Goal: Information Seeking & Learning: Compare options

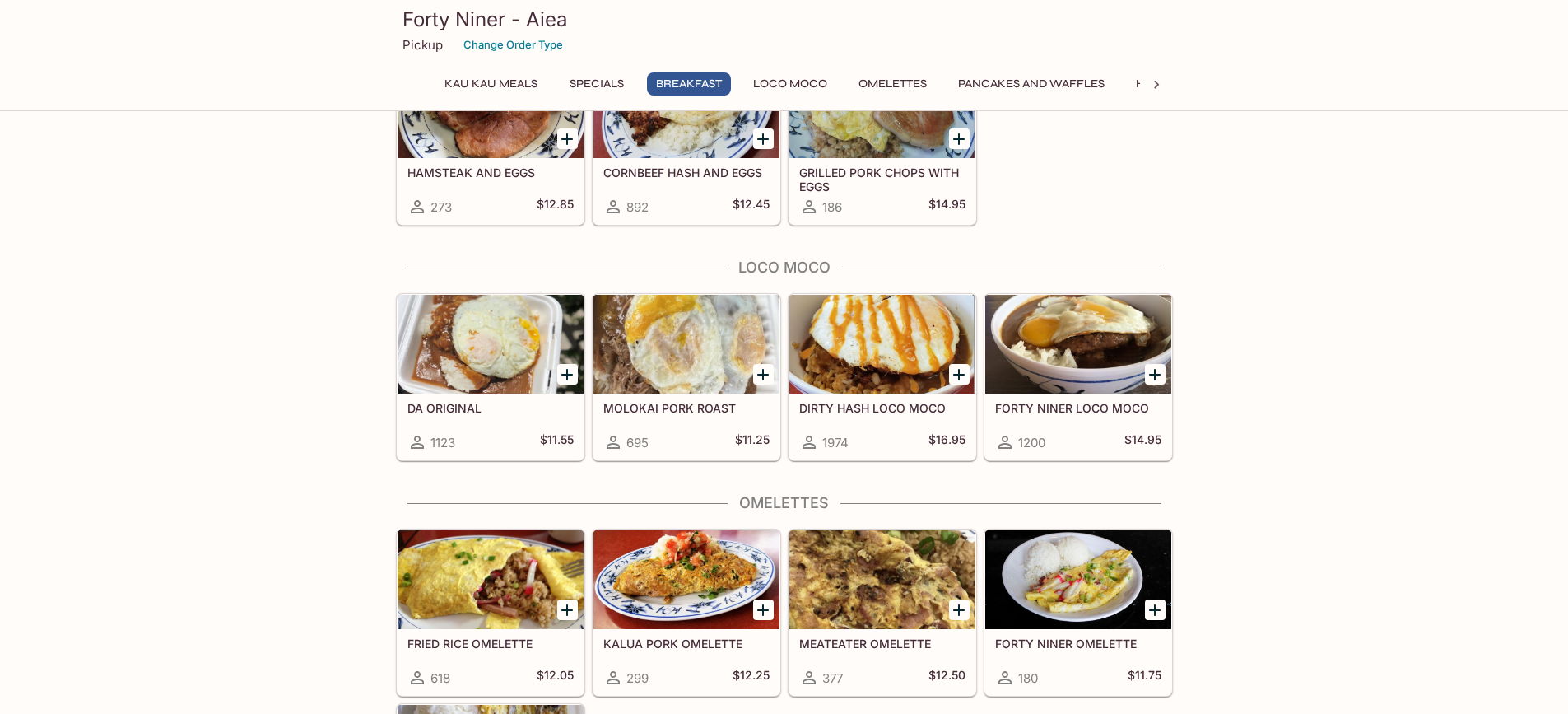
scroll to position [1152, 0]
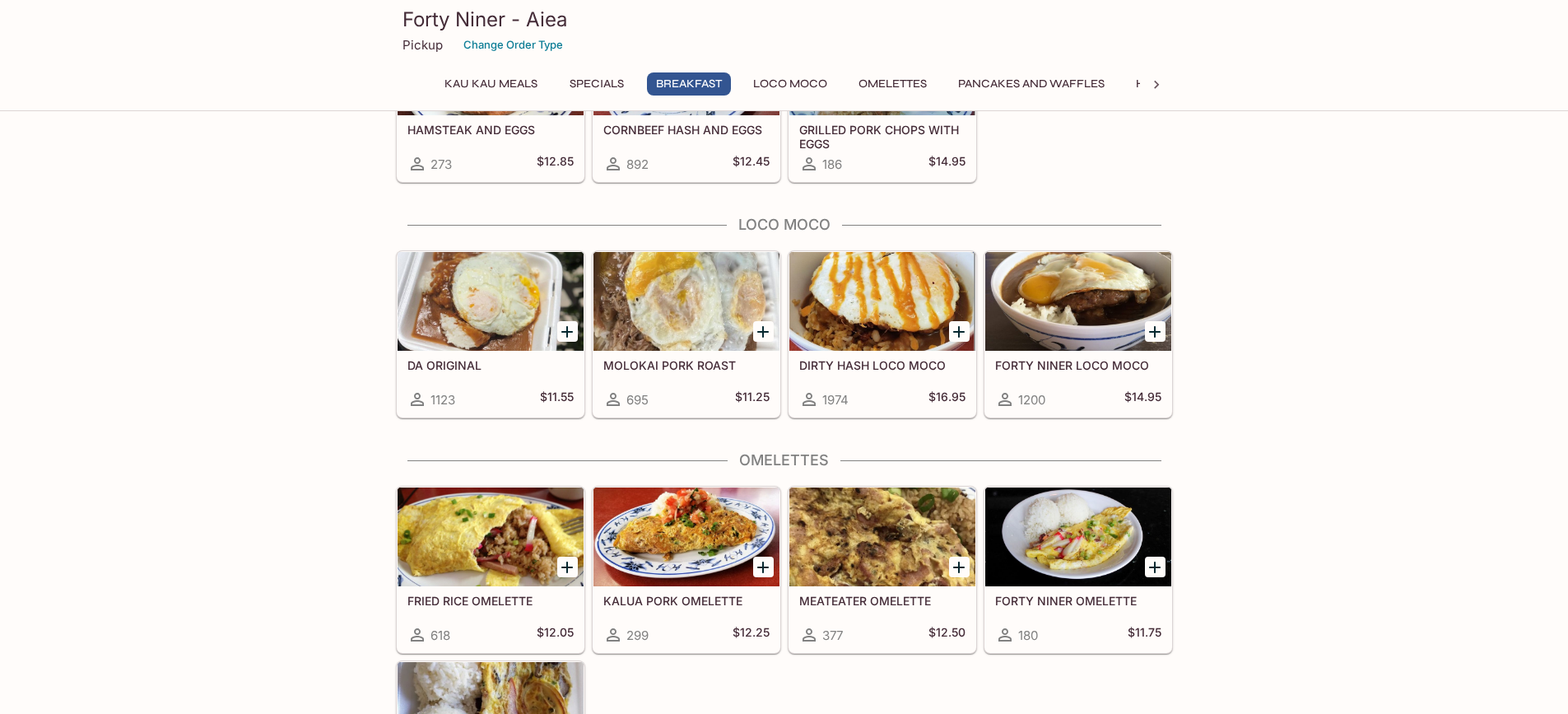
click at [862, 362] on h5 "DIRTY HASH LOCO MOCO" at bounding box center [882, 365] width 166 height 14
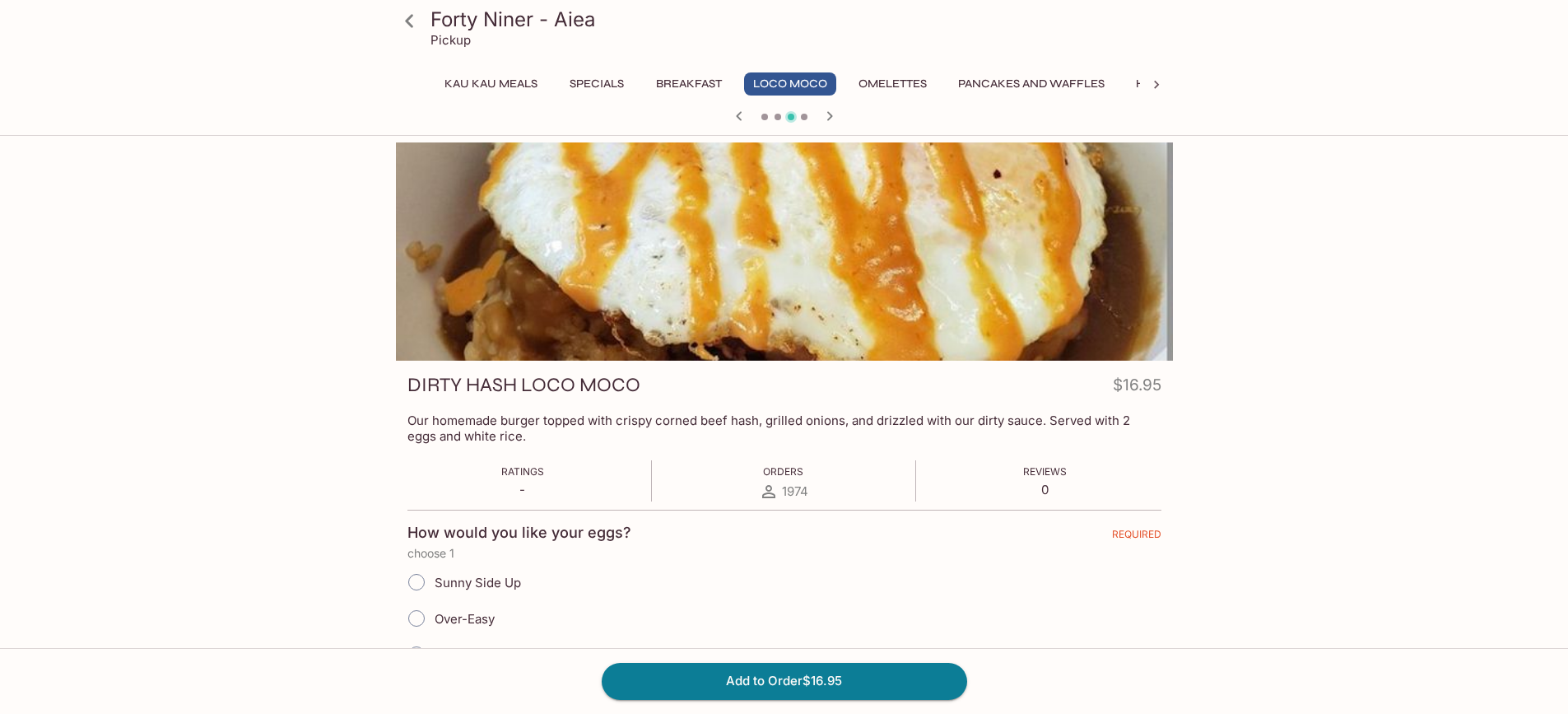
click at [395, 12] on icon at bounding box center [409, 21] width 29 height 29
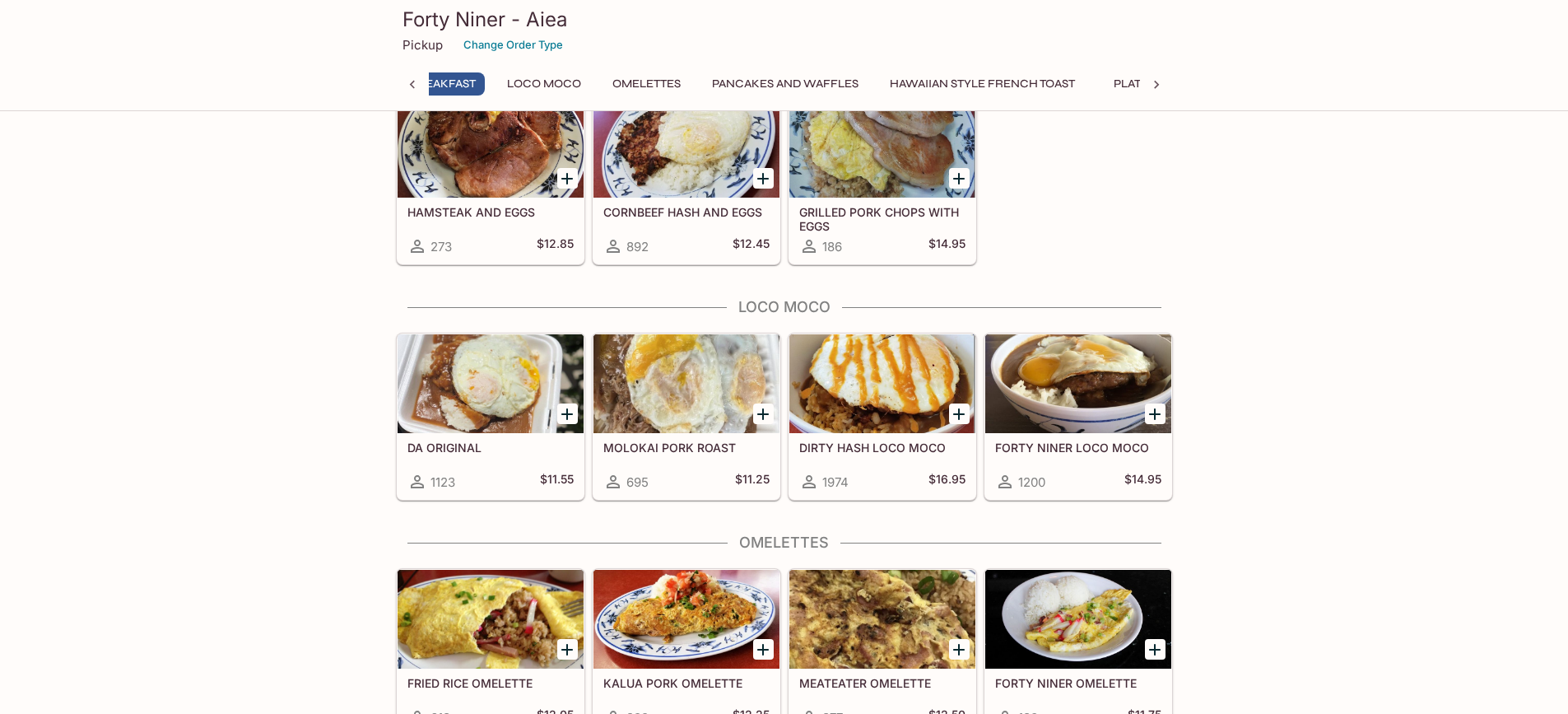
scroll to position [0, 218]
click at [884, 357] on div at bounding box center [882, 383] width 186 height 99
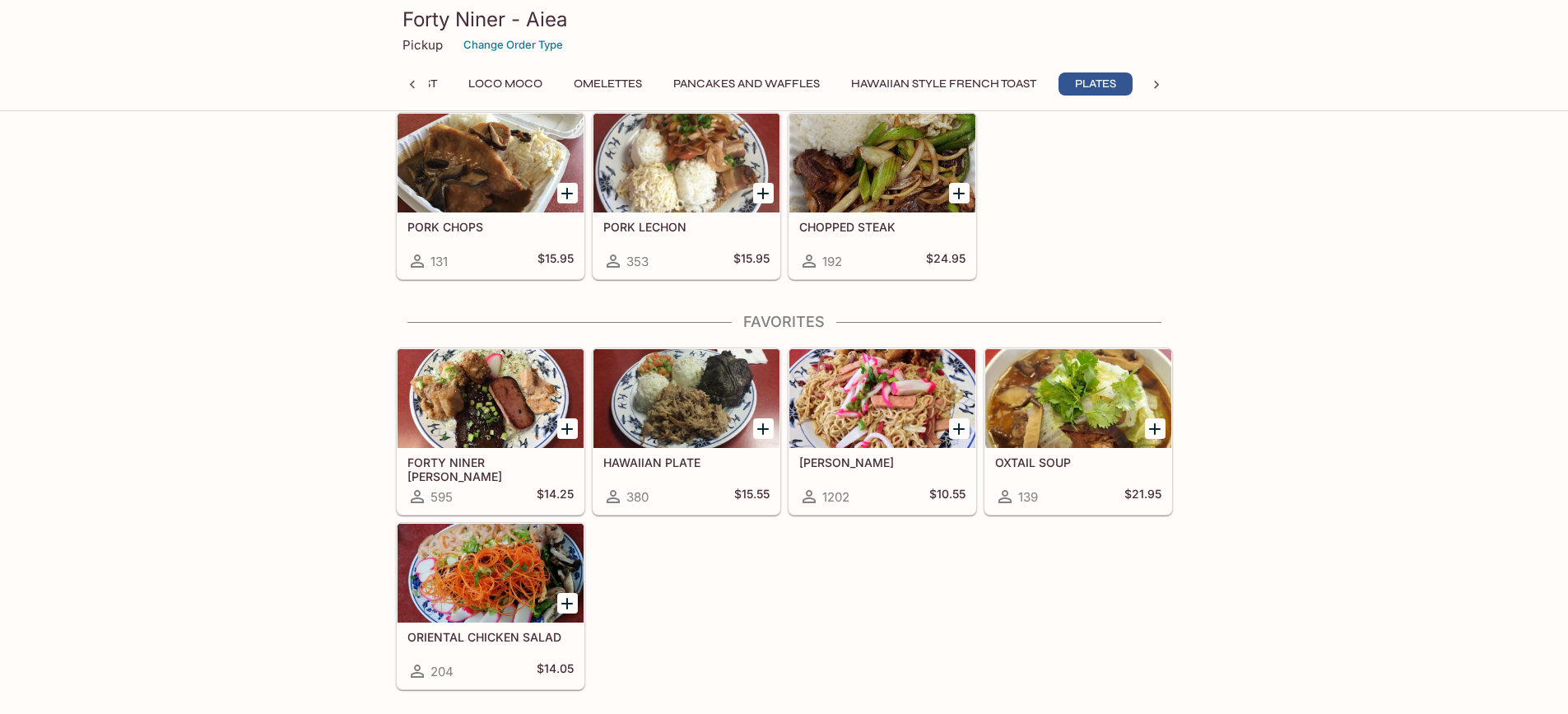
scroll to position [3128, 0]
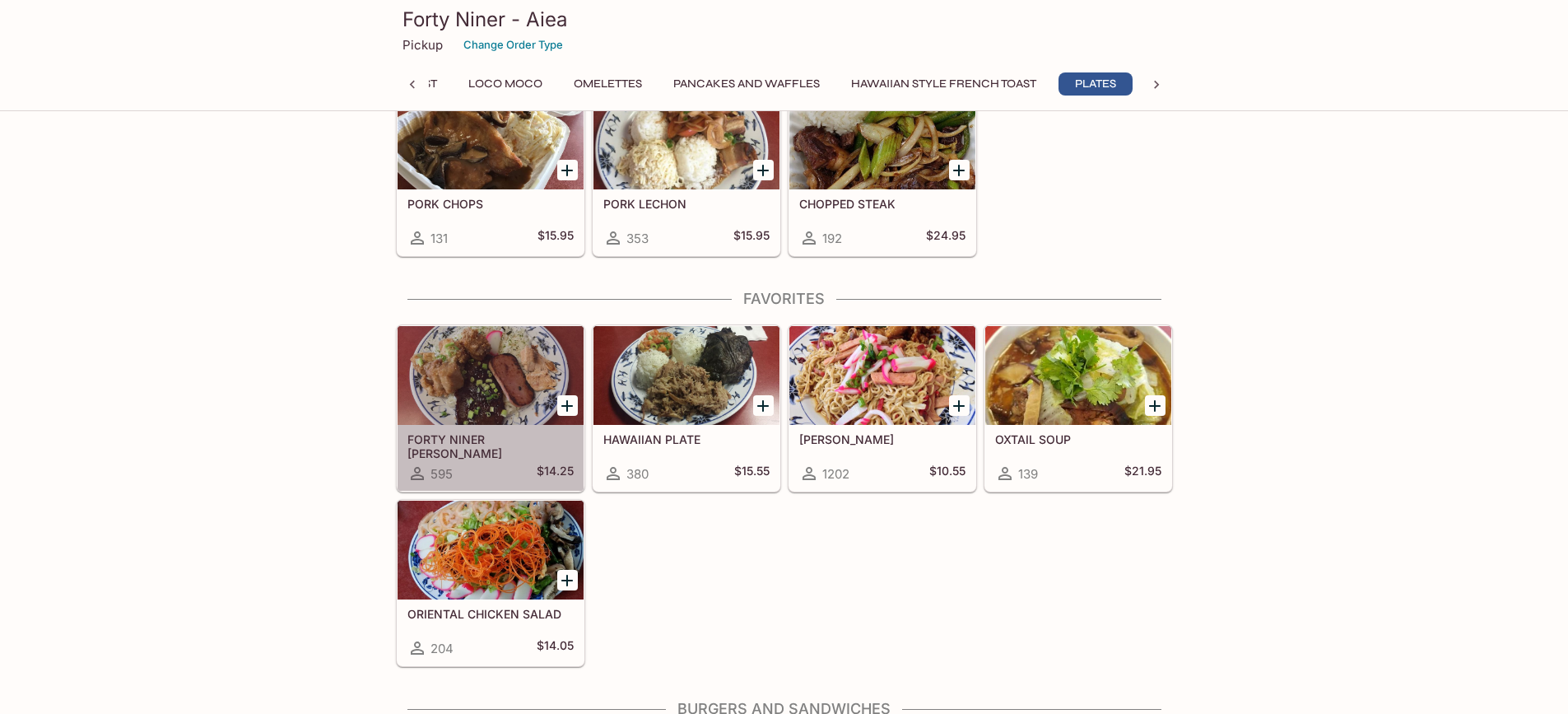
click at [515, 393] on div at bounding box center [490, 374] width 186 height 99
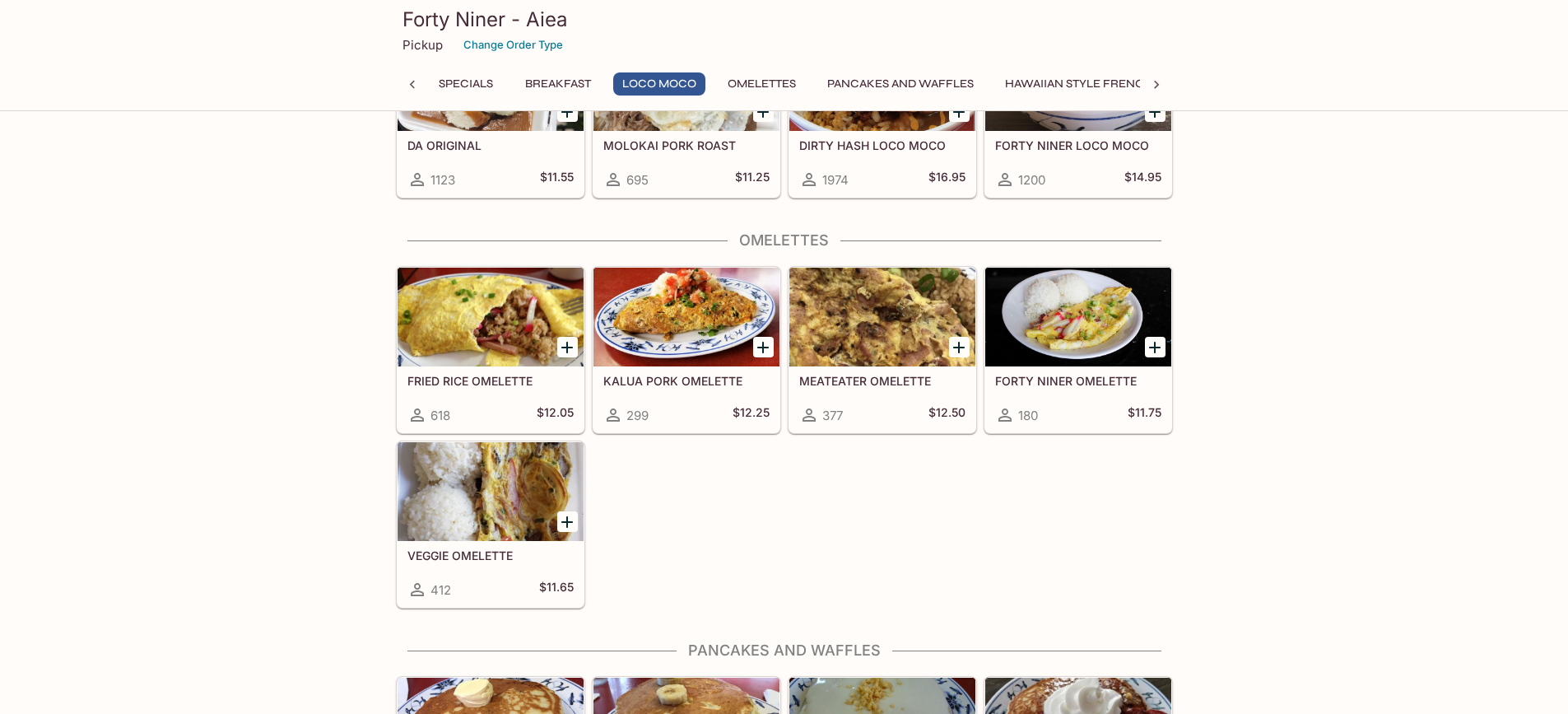
scroll to position [1365, 0]
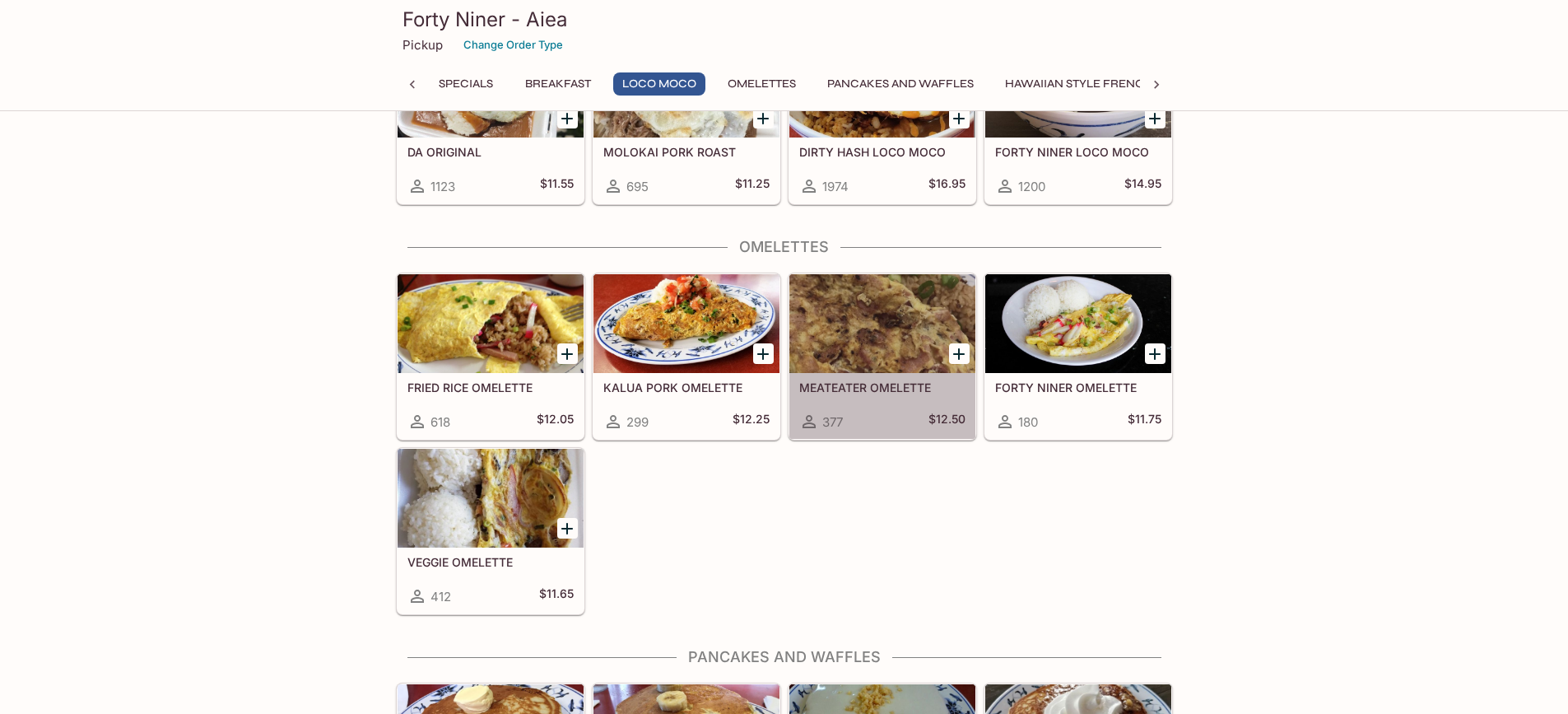
click at [863, 336] on div at bounding box center [882, 323] width 186 height 99
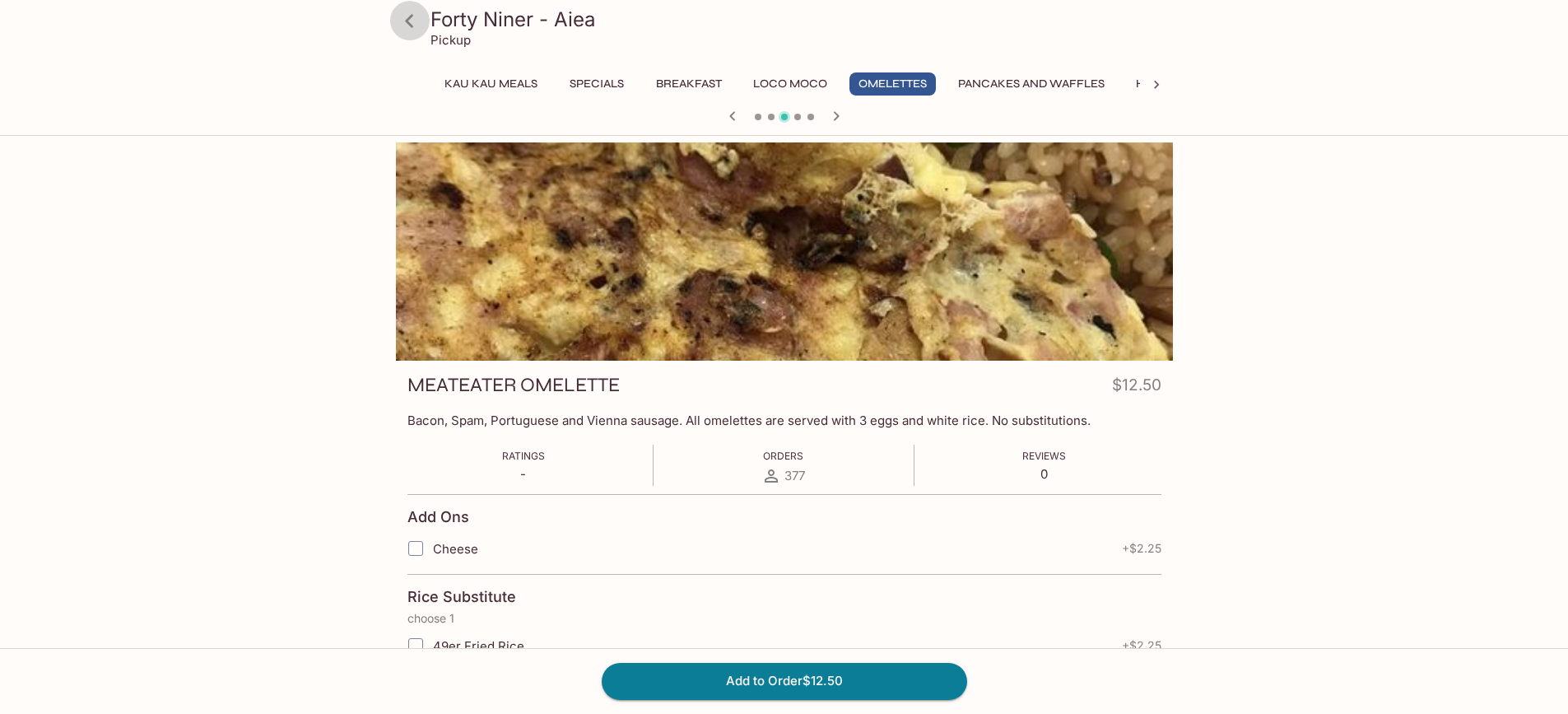
click at [410, 21] on icon at bounding box center [409, 21] width 29 height 29
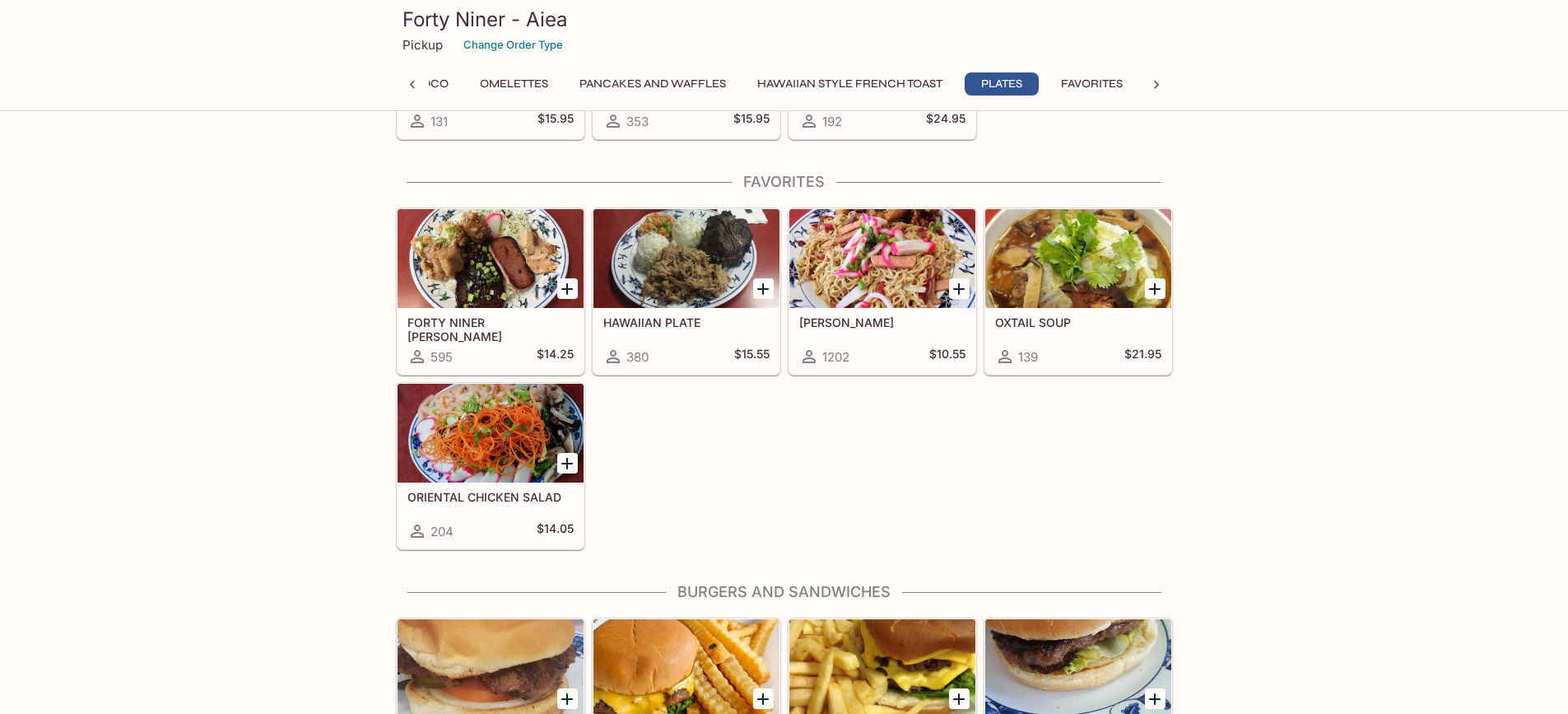
scroll to position [3292, 0]
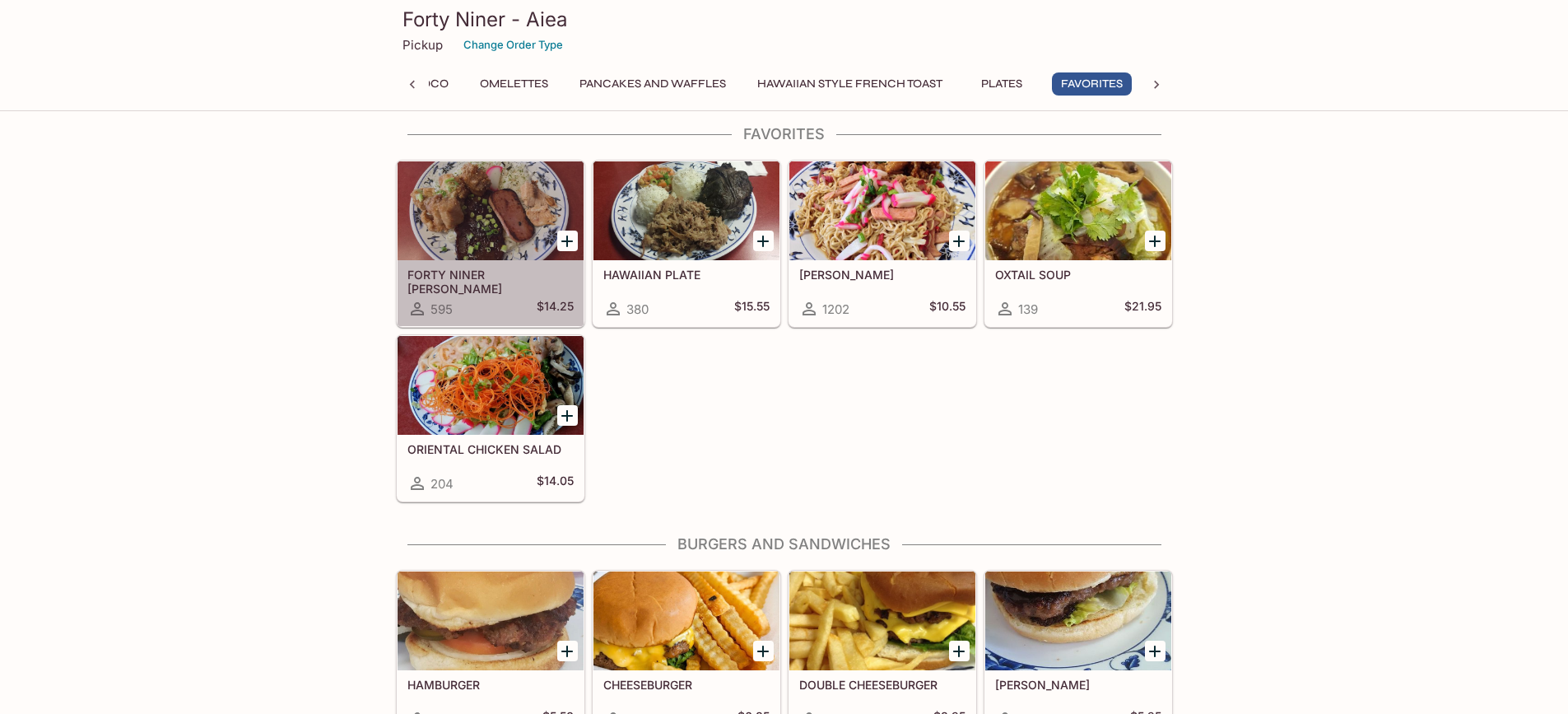
click at [455, 197] on div at bounding box center [490, 210] width 186 height 99
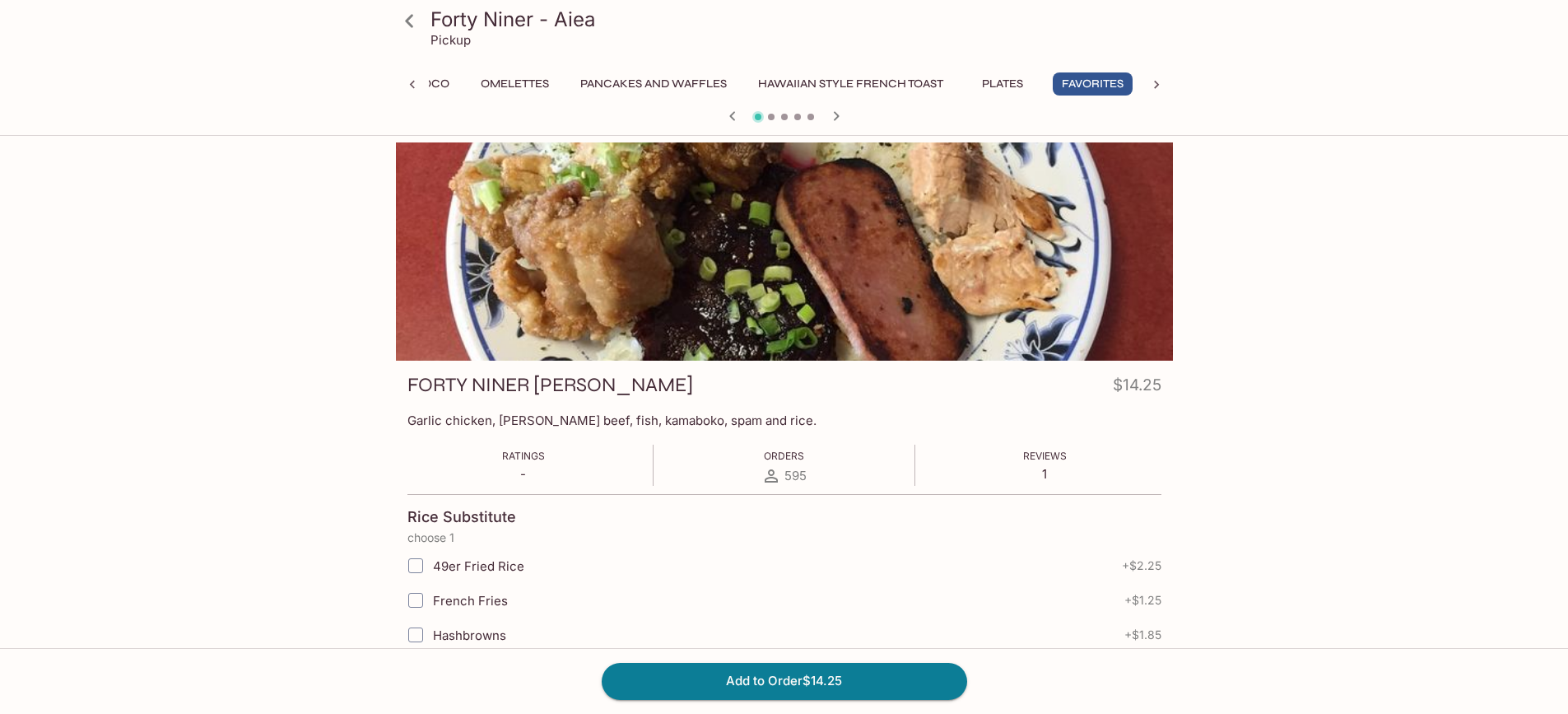
scroll to position [0, 378]
click at [409, 26] on icon at bounding box center [409, 21] width 29 height 29
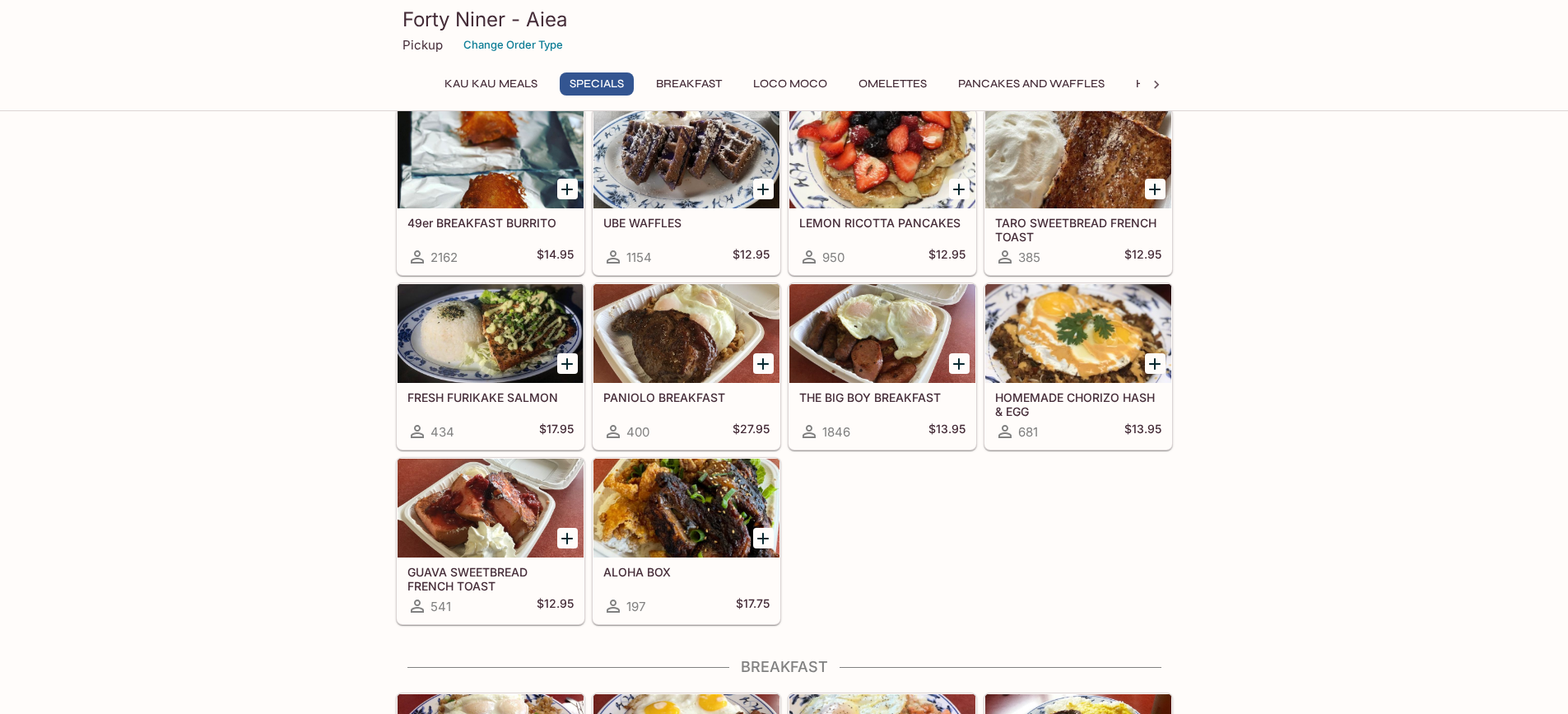
scroll to position [330, 0]
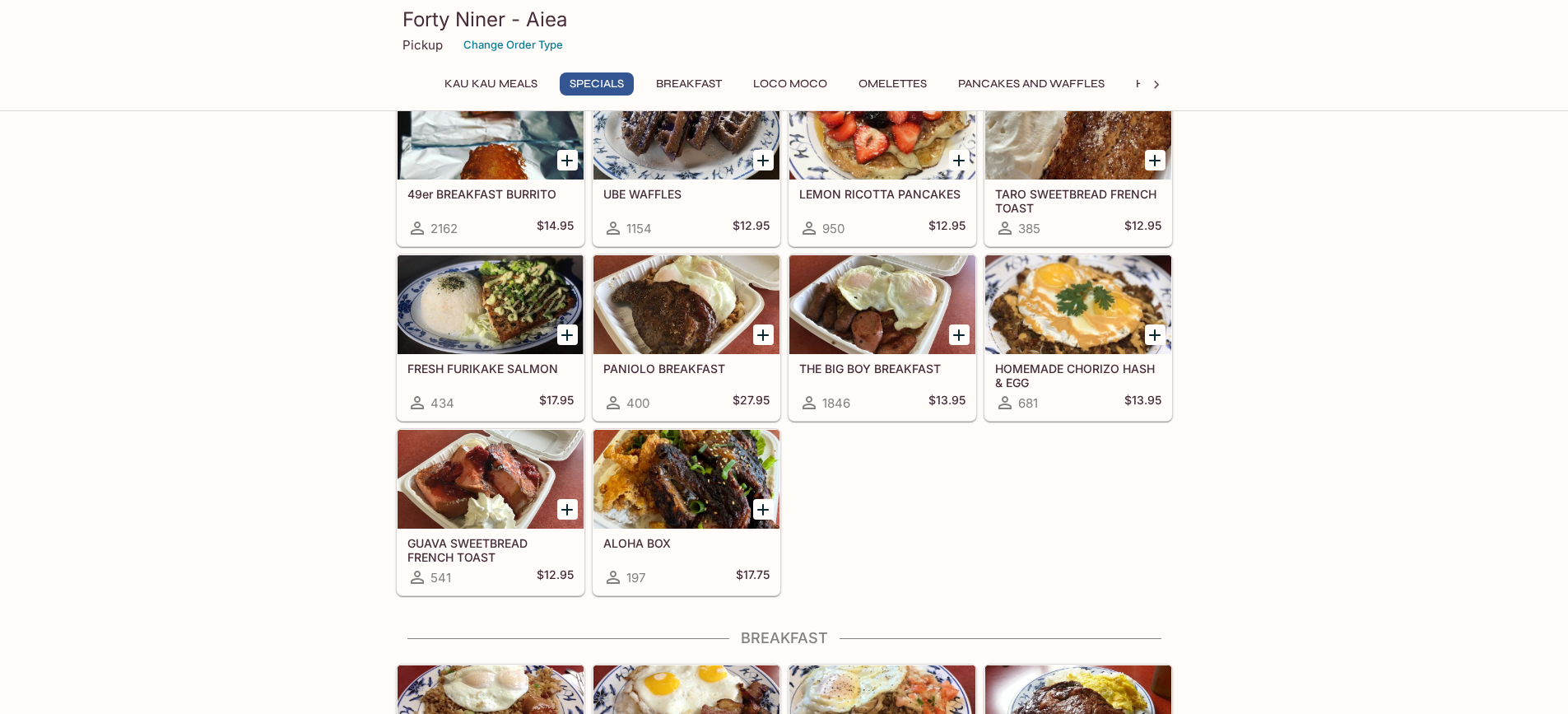
click at [894, 294] on div at bounding box center [882, 304] width 186 height 99
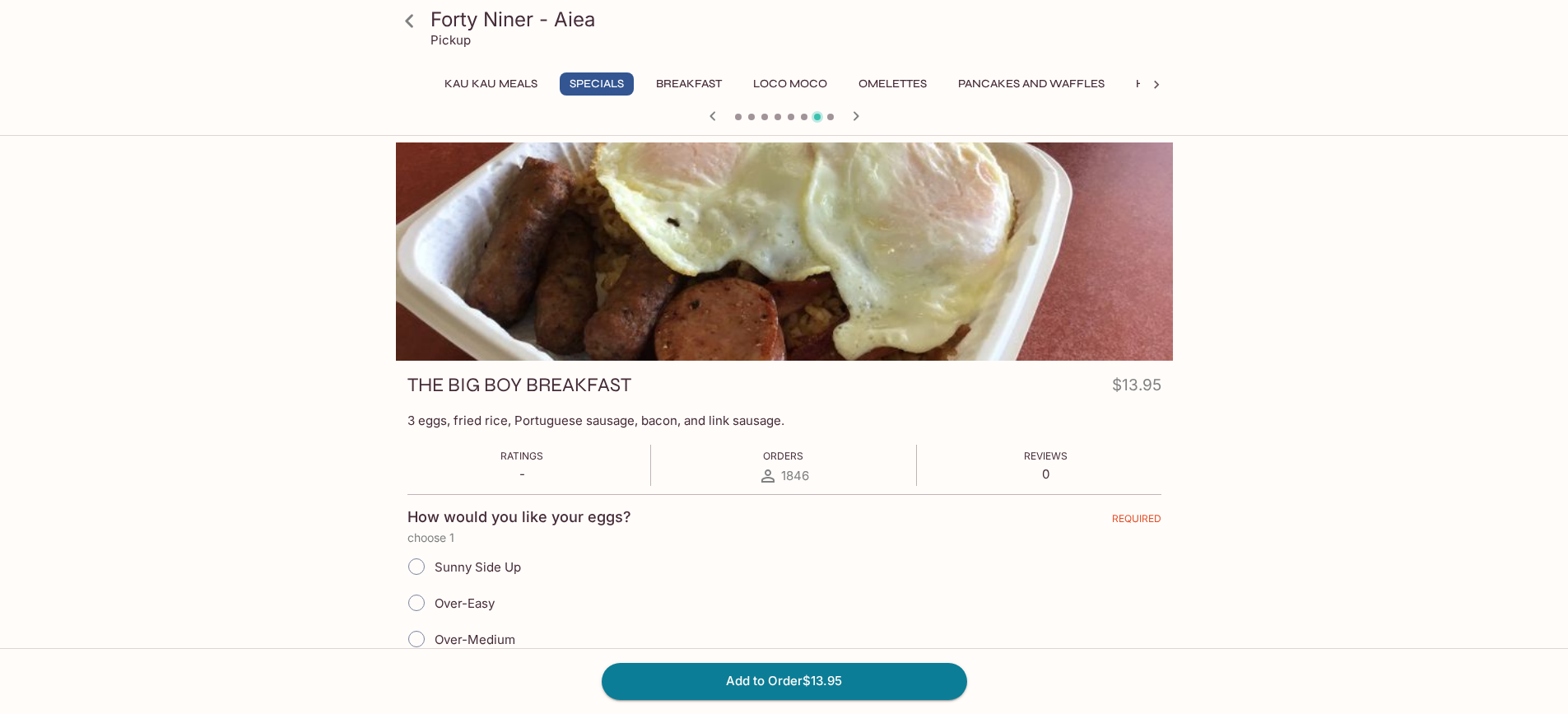
click at [412, 21] on icon at bounding box center [409, 21] width 29 height 29
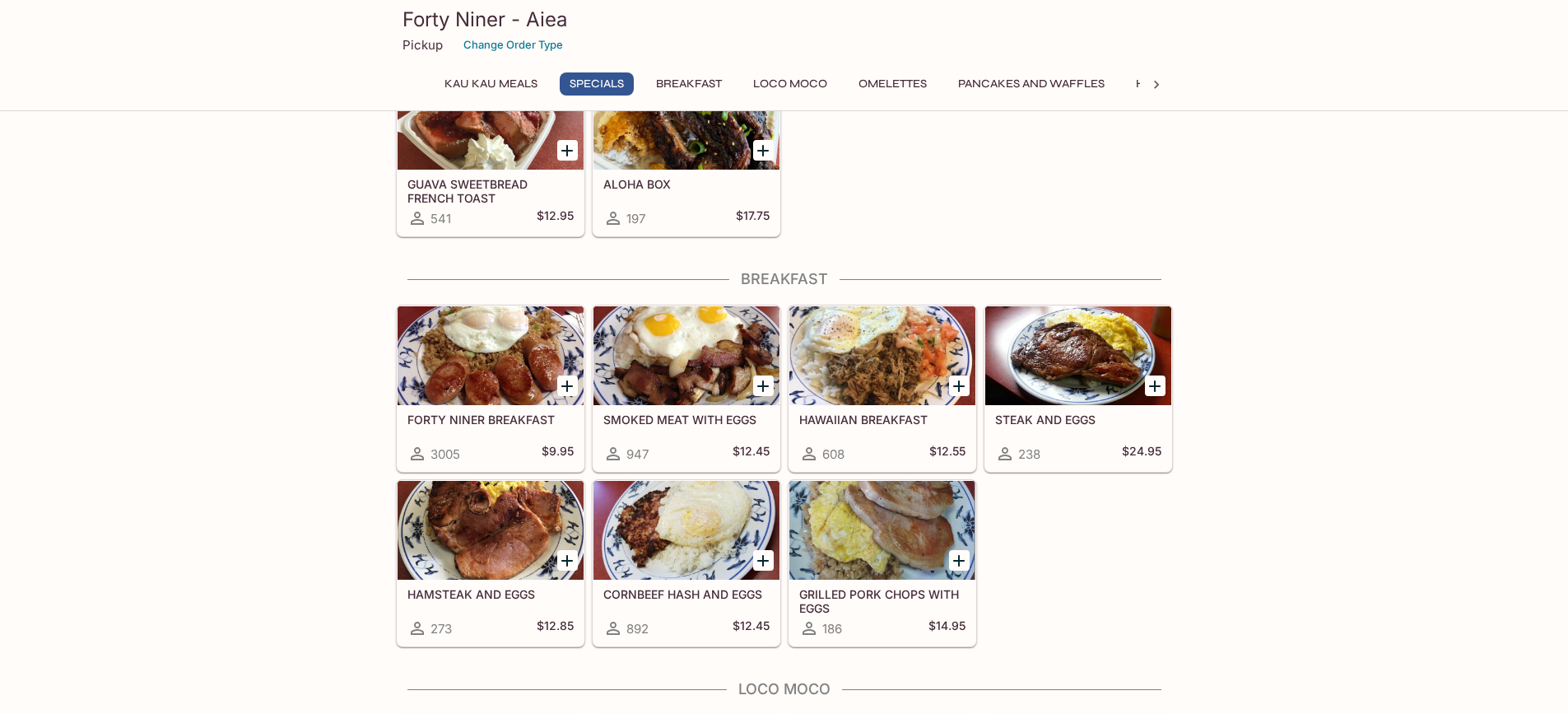
scroll to position [741, 0]
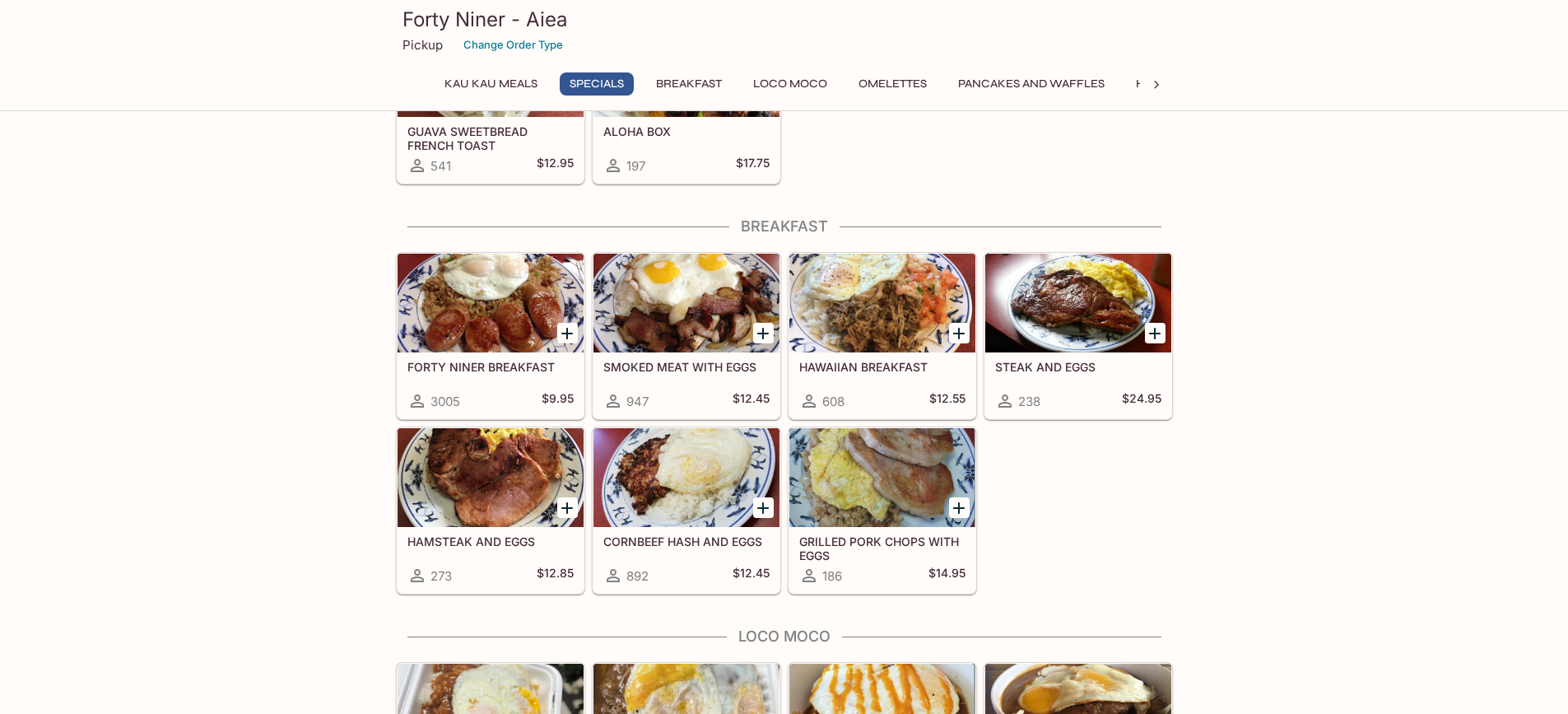
click at [465, 299] on div at bounding box center [490, 303] width 186 height 99
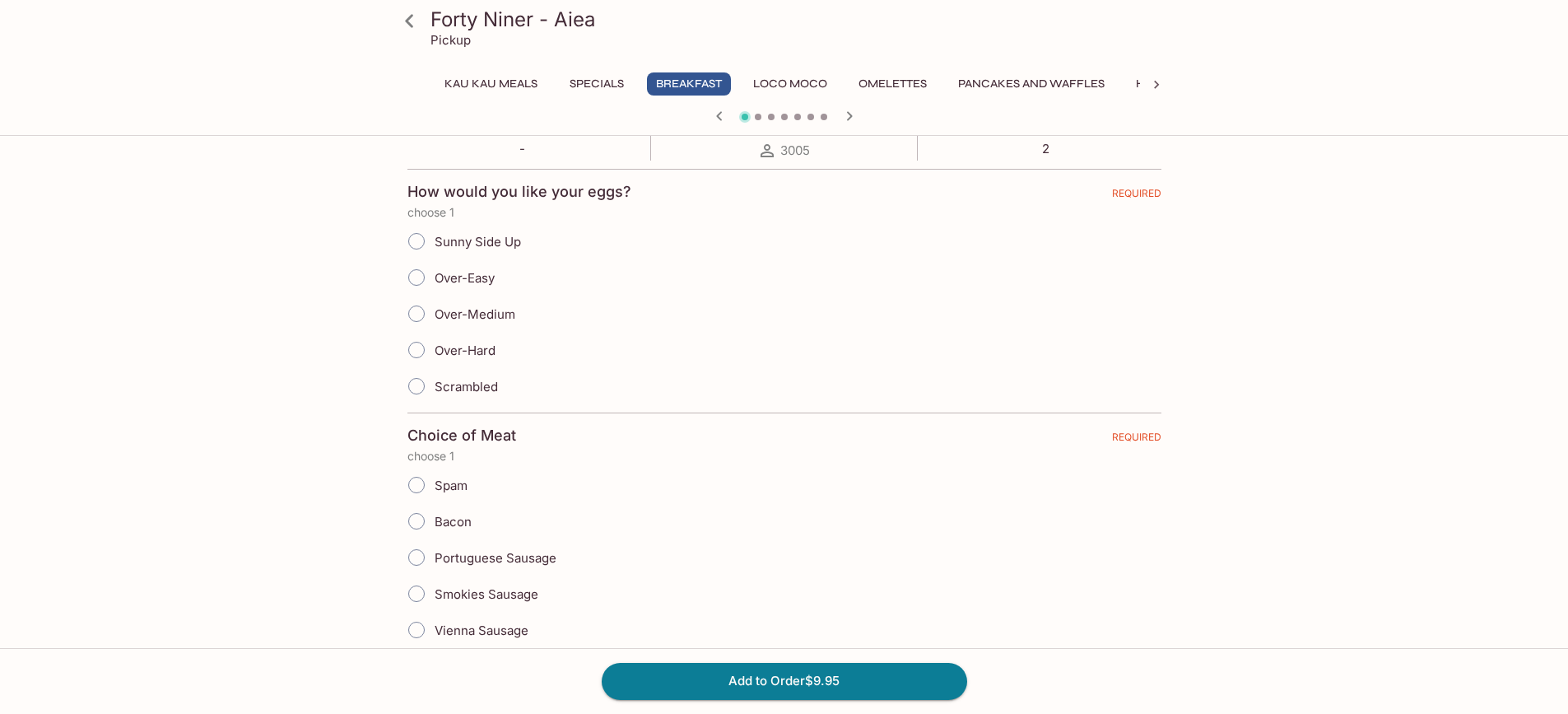
scroll to position [330, 0]
click at [405, 24] on icon at bounding box center [409, 21] width 29 height 29
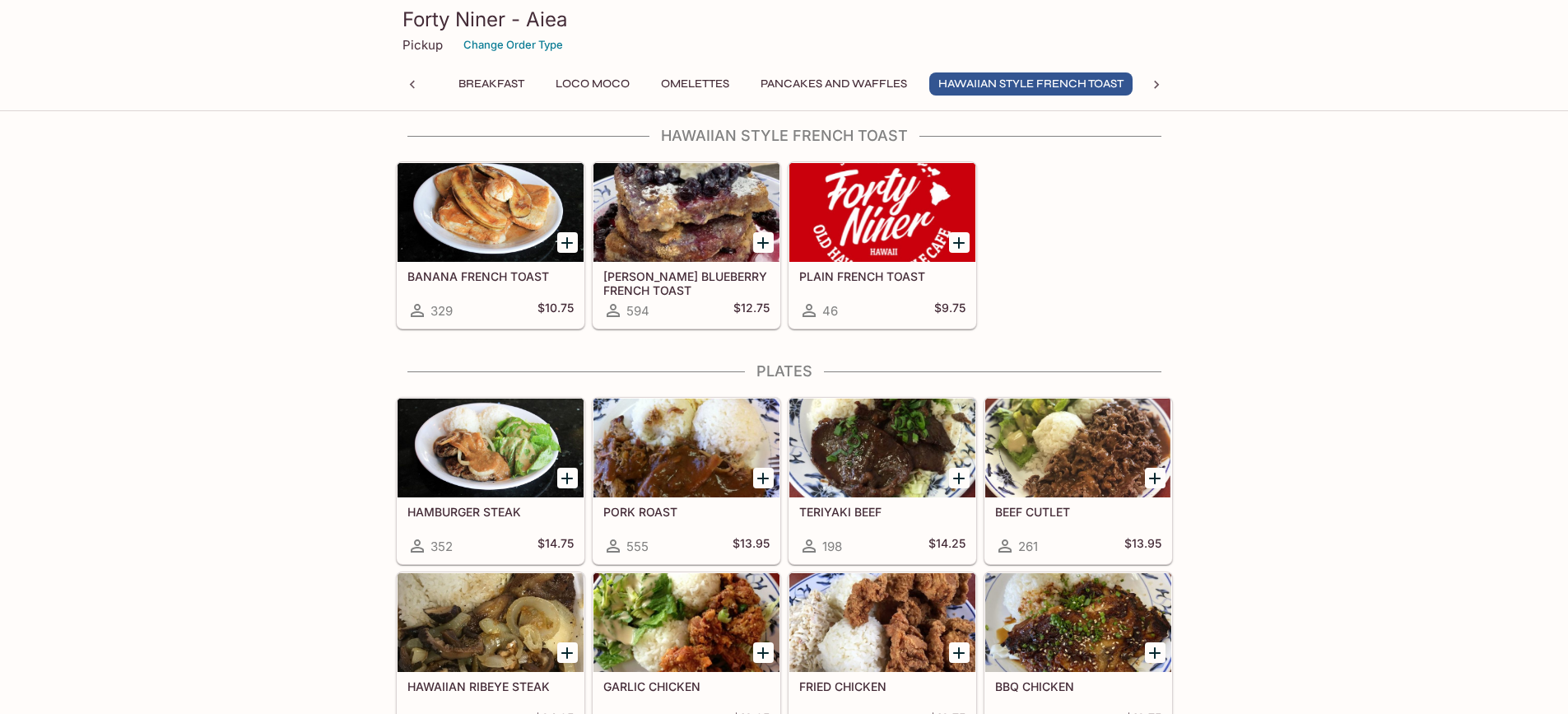
scroll to position [2387, 0]
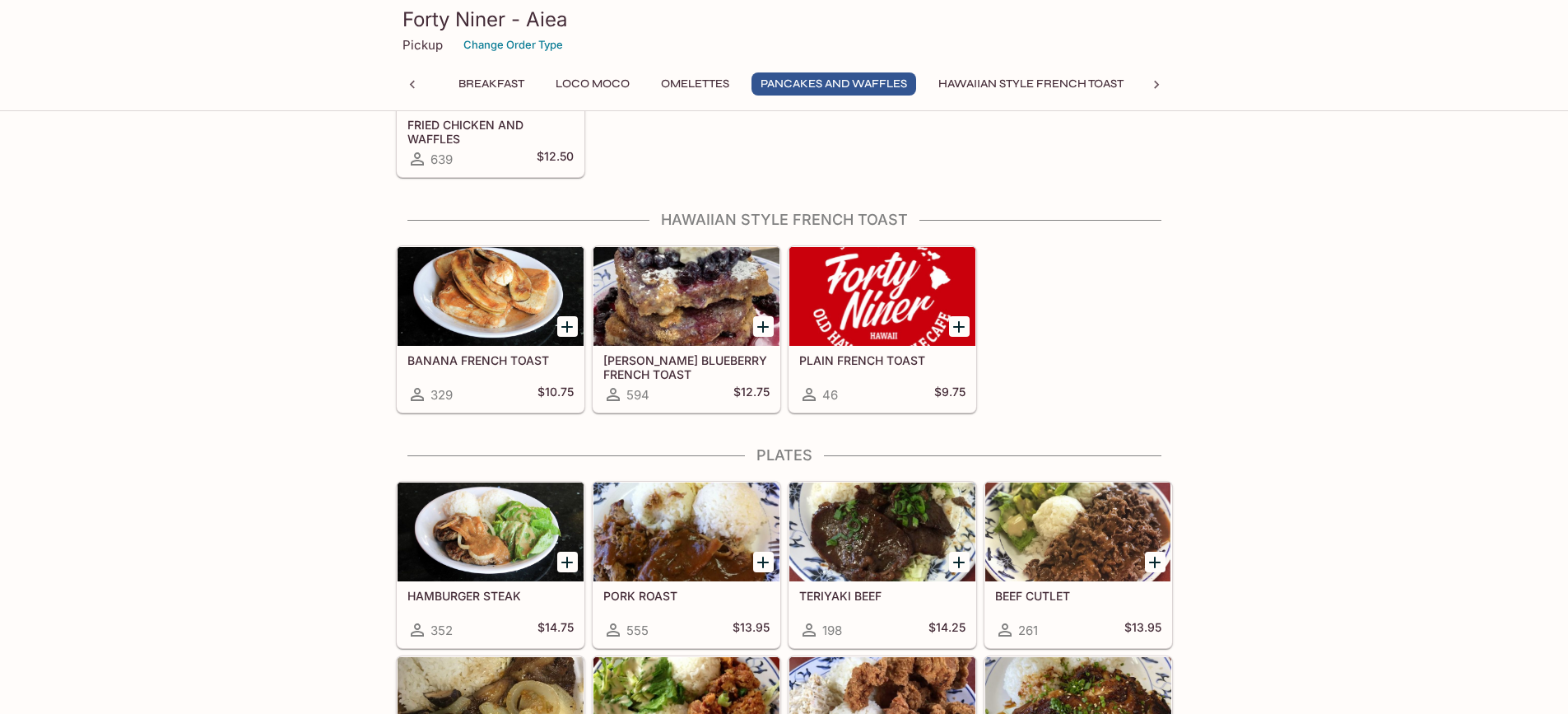
click at [482, 520] on div at bounding box center [490, 531] width 186 height 99
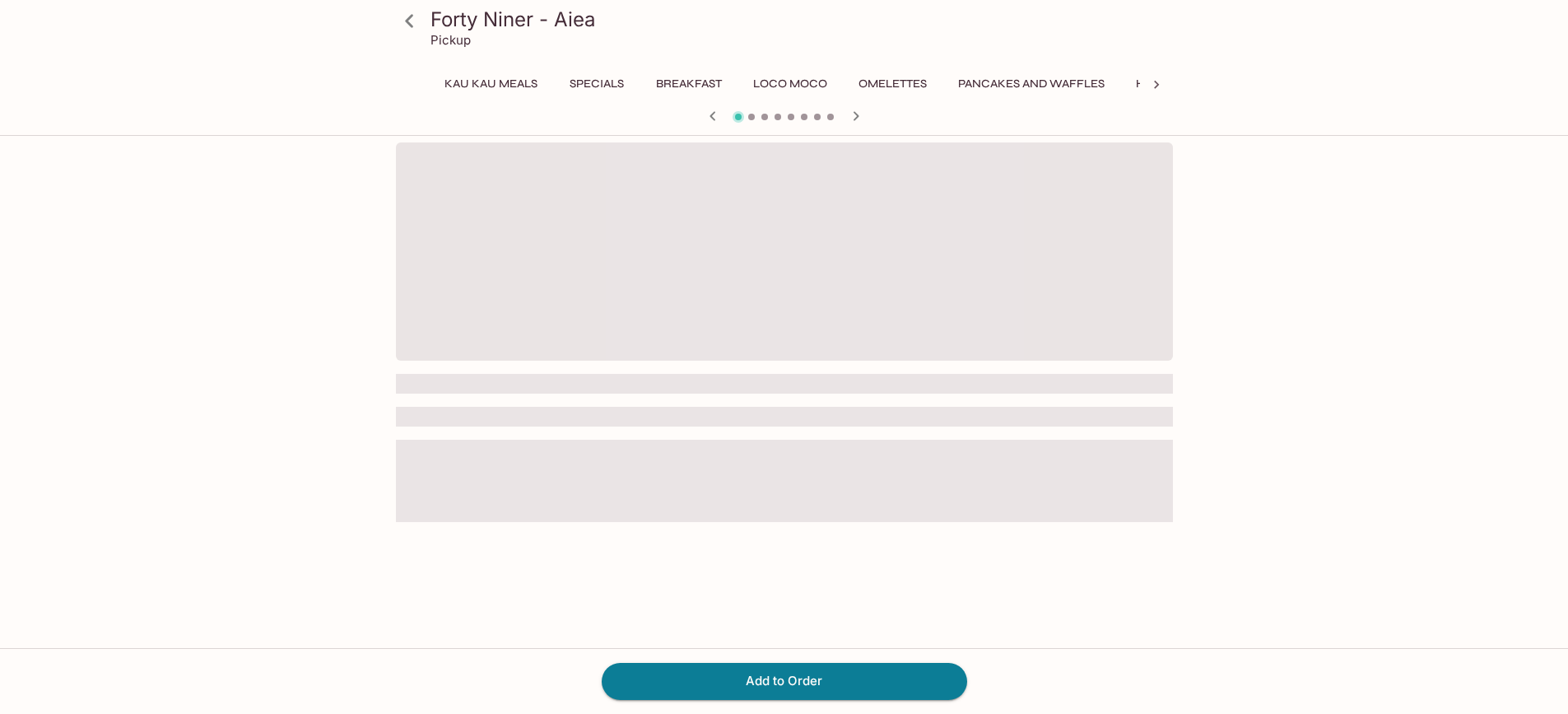
scroll to position [0, 285]
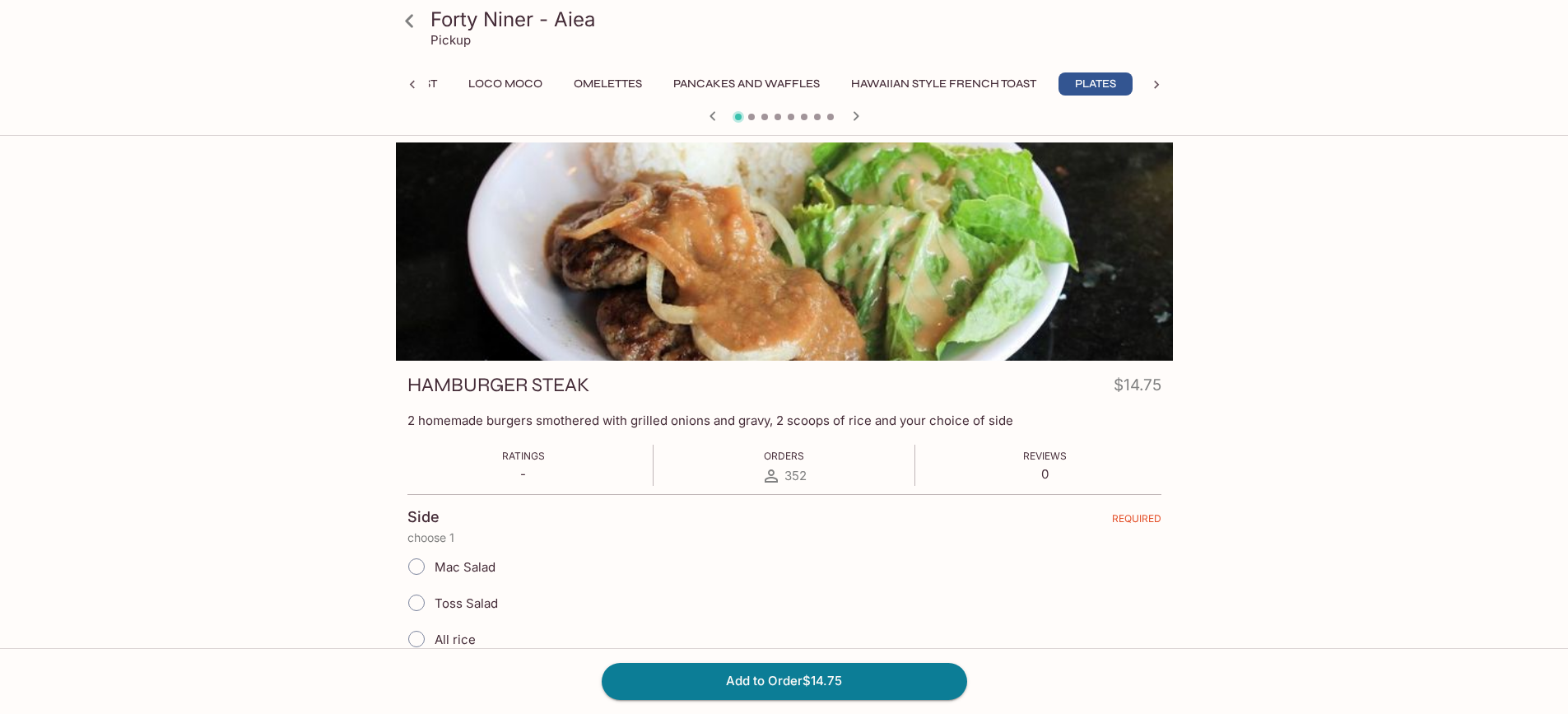
click at [685, 282] on div at bounding box center [784, 251] width 777 height 218
click at [658, 271] on div at bounding box center [784, 251] width 777 height 218
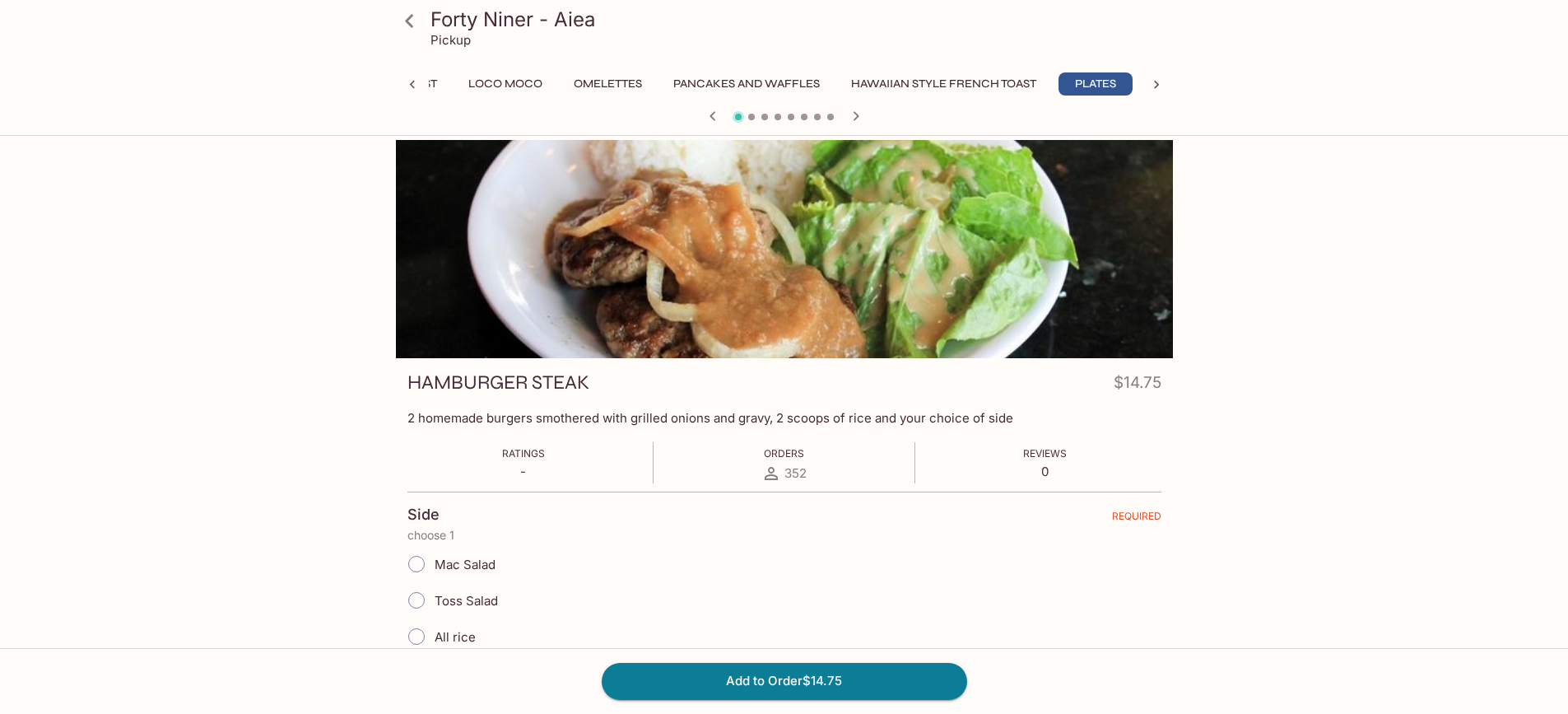
scroll to position [0, 0]
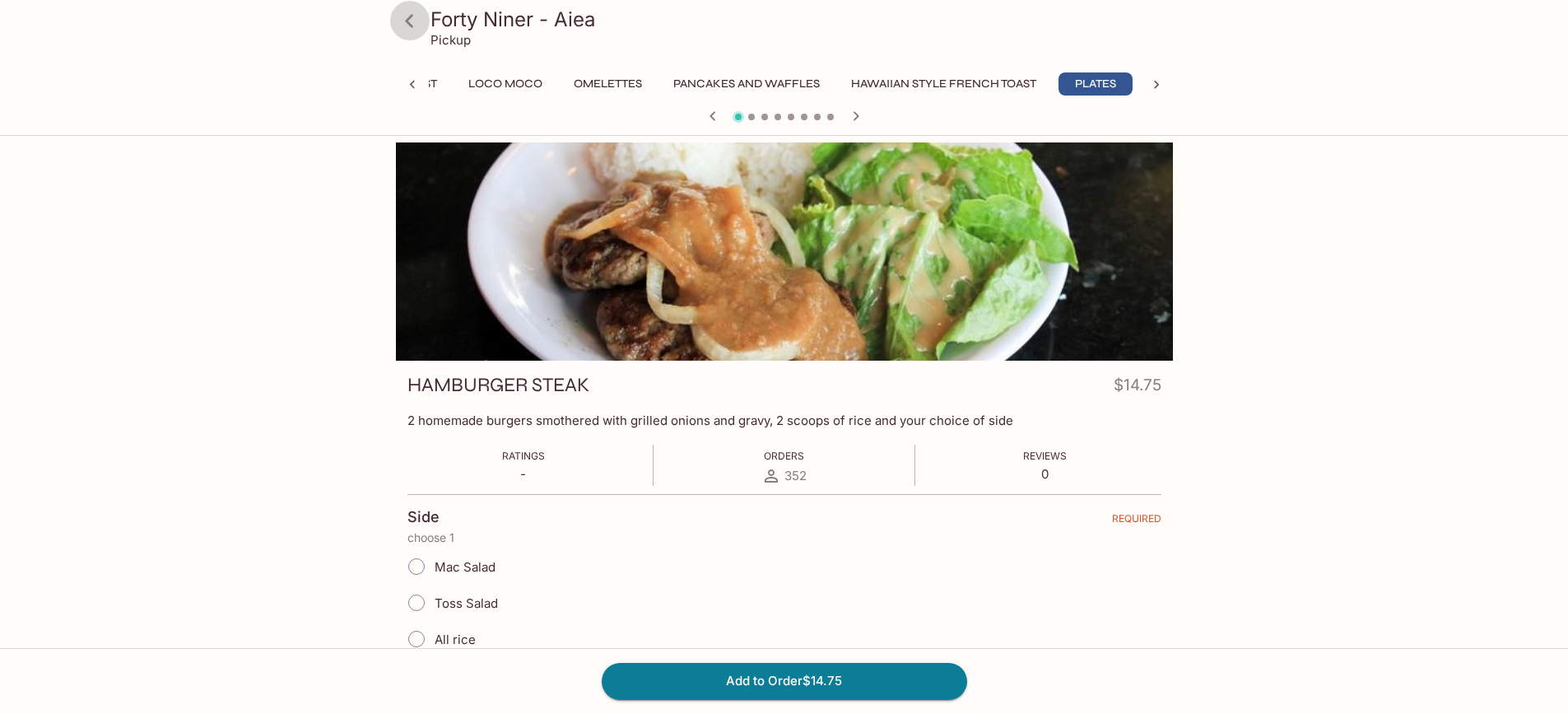
click at [410, 8] on icon at bounding box center [409, 21] width 29 height 29
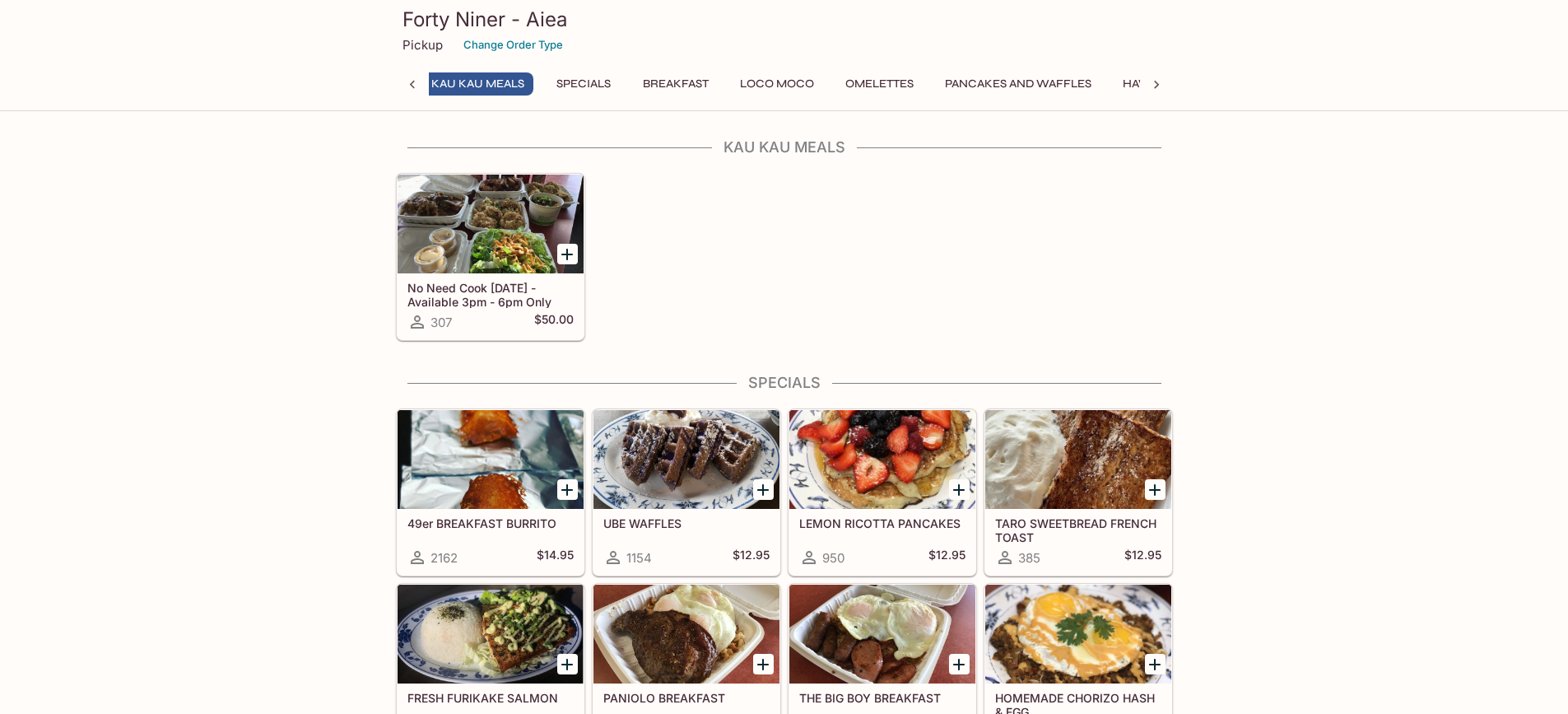
scroll to position [0, 7]
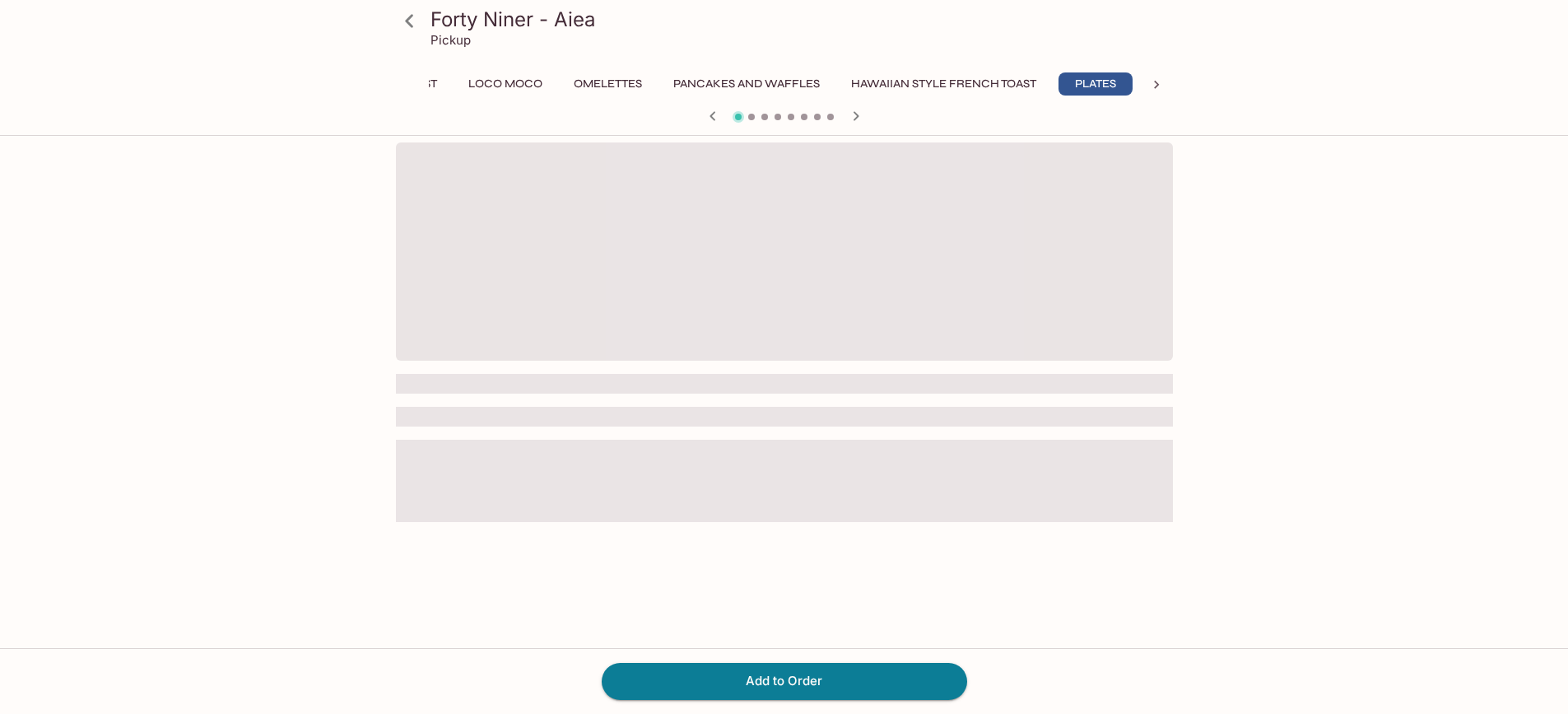
scroll to position [0, 285]
